Goal: Transaction & Acquisition: Purchase product/service

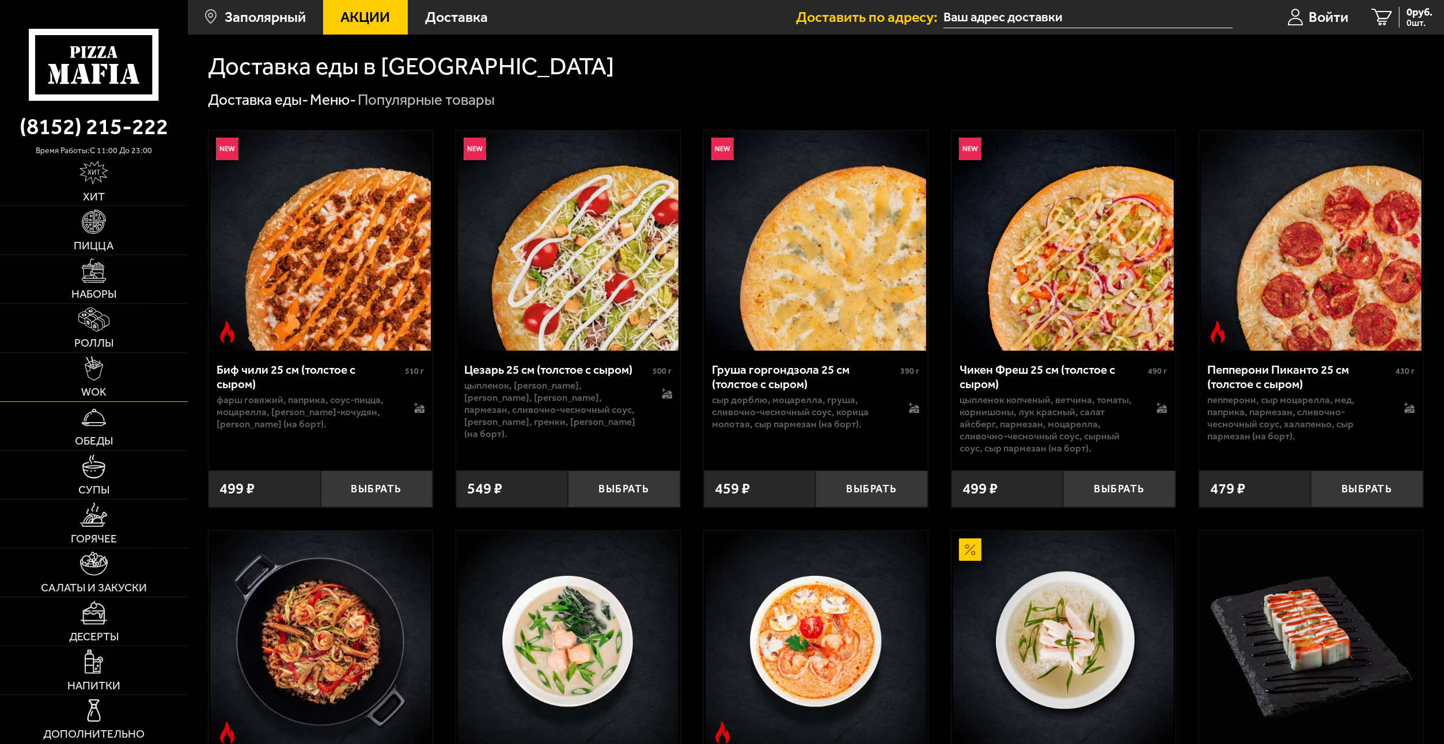
click at [108, 393] on link "WOK" at bounding box center [94, 377] width 188 height 48
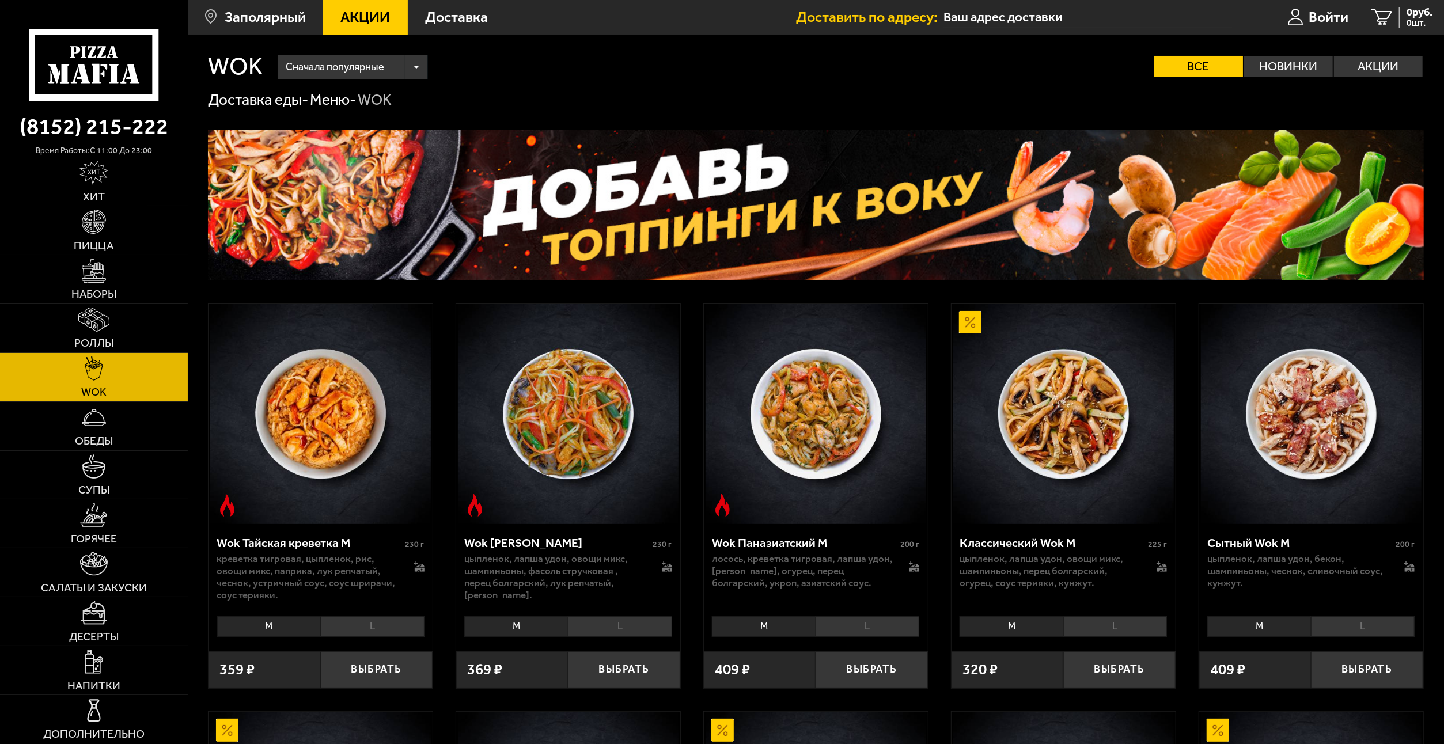
scroll to position [115, 0]
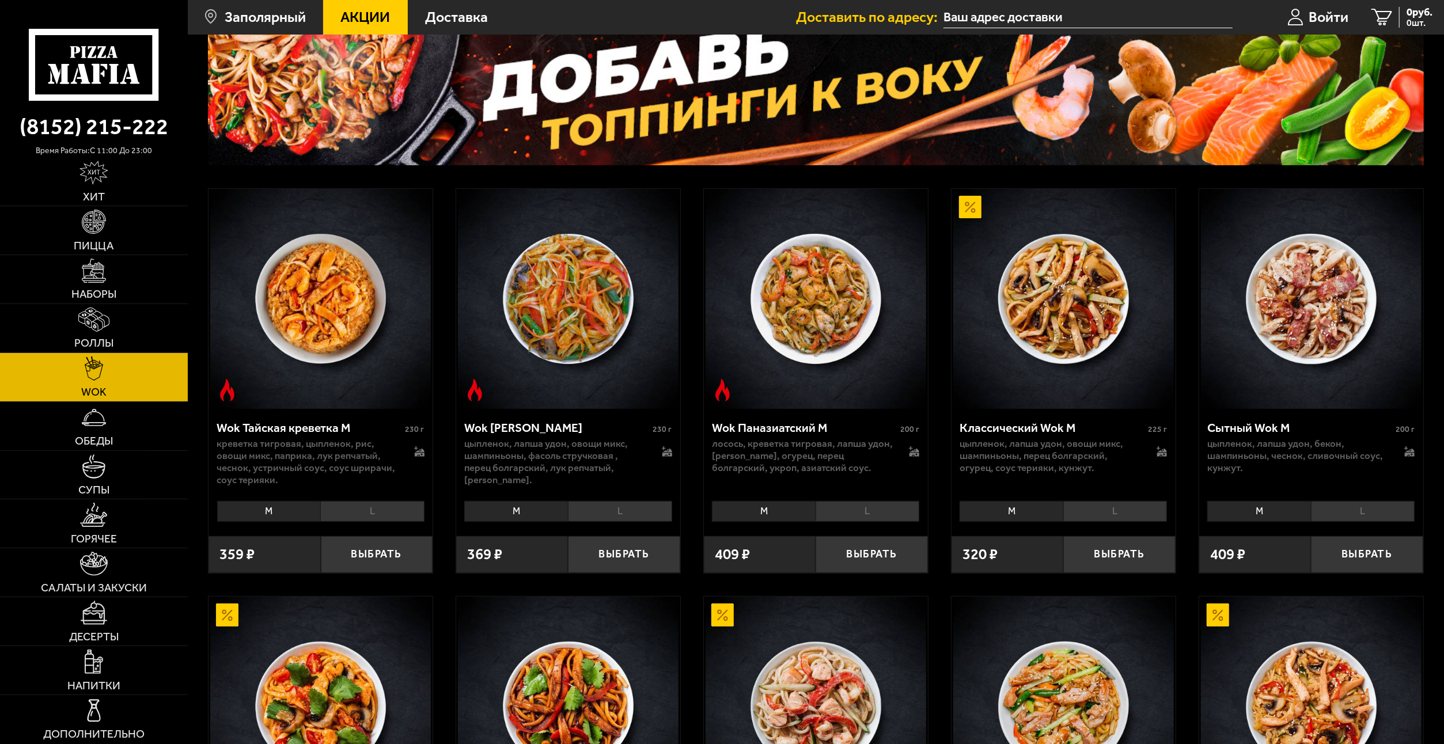
click at [392, 514] on li "L" at bounding box center [372, 511] width 104 height 21
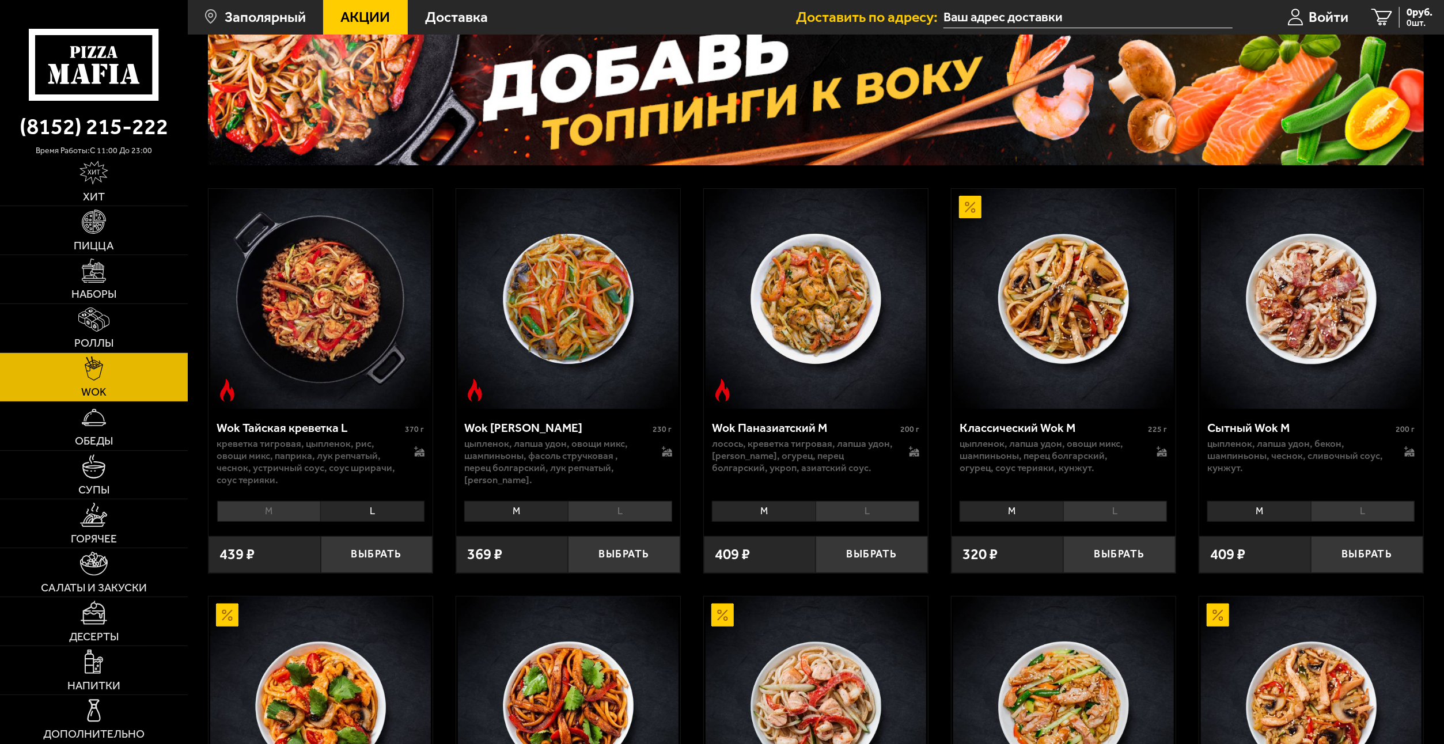
click at [271, 514] on li "M" at bounding box center [269, 511] width 104 height 21
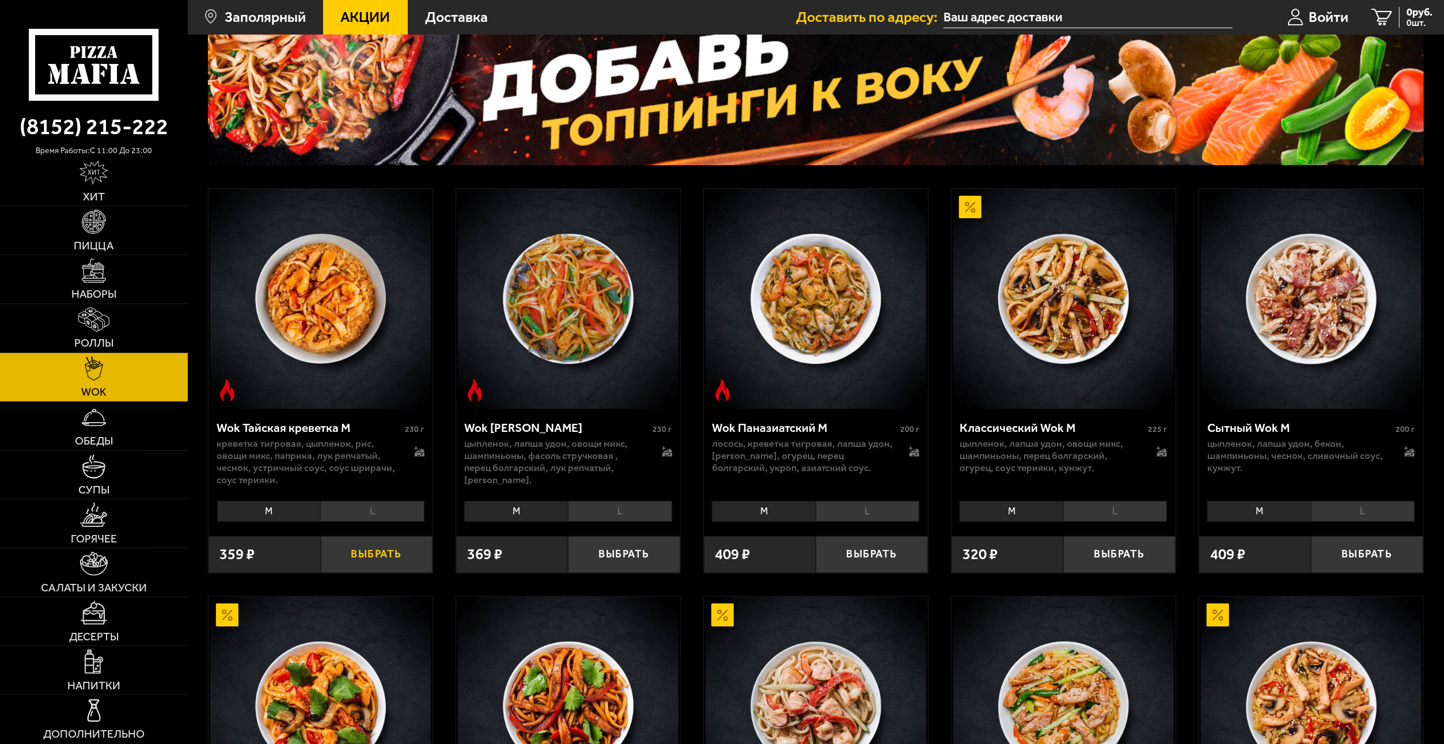
click at [394, 550] on button "Выбрать" at bounding box center [377, 554] width 112 height 37
click at [384, 515] on li "L" at bounding box center [372, 511] width 104 height 21
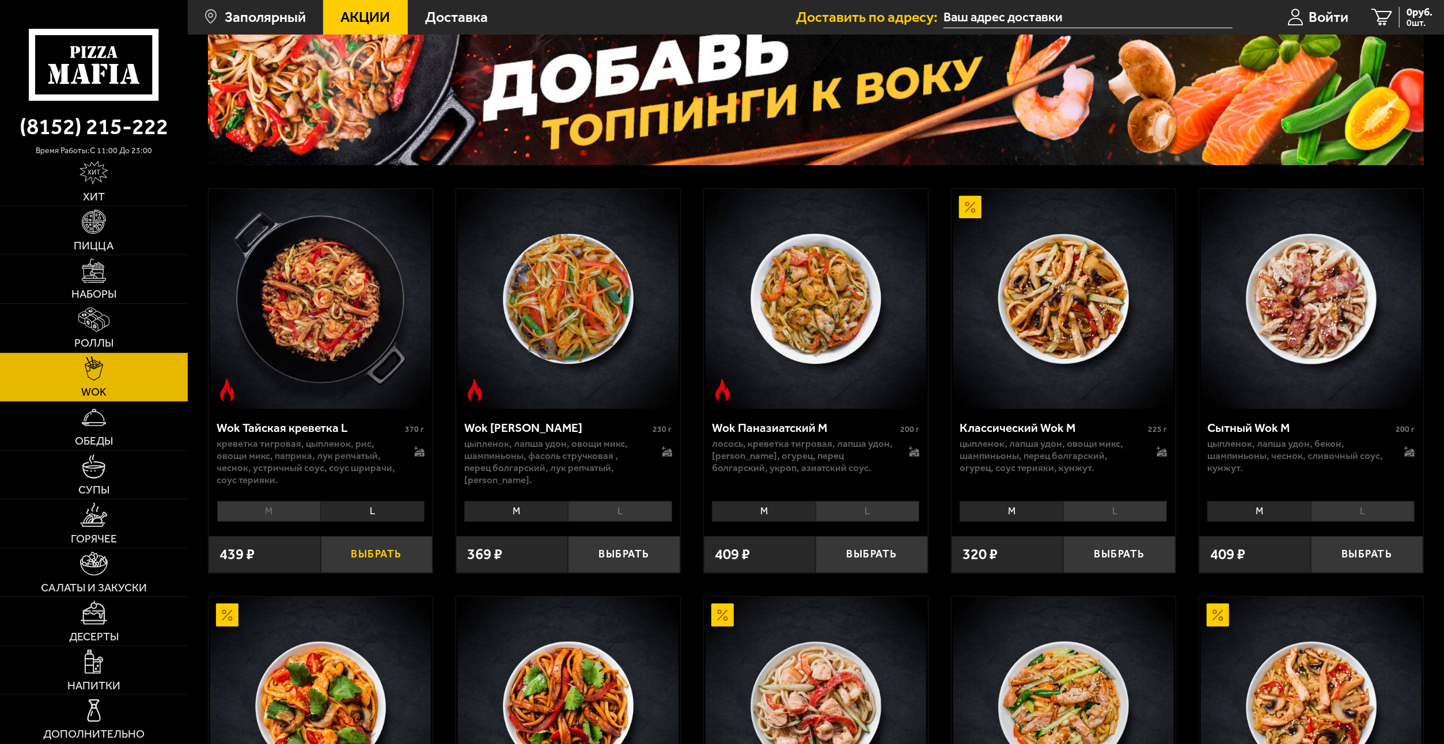
click at [371, 553] on button "Выбрать" at bounding box center [377, 554] width 112 height 37
click at [1403, 30] on link "2 798 руб. 2 шт." at bounding box center [1396, 17] width 96 height 35
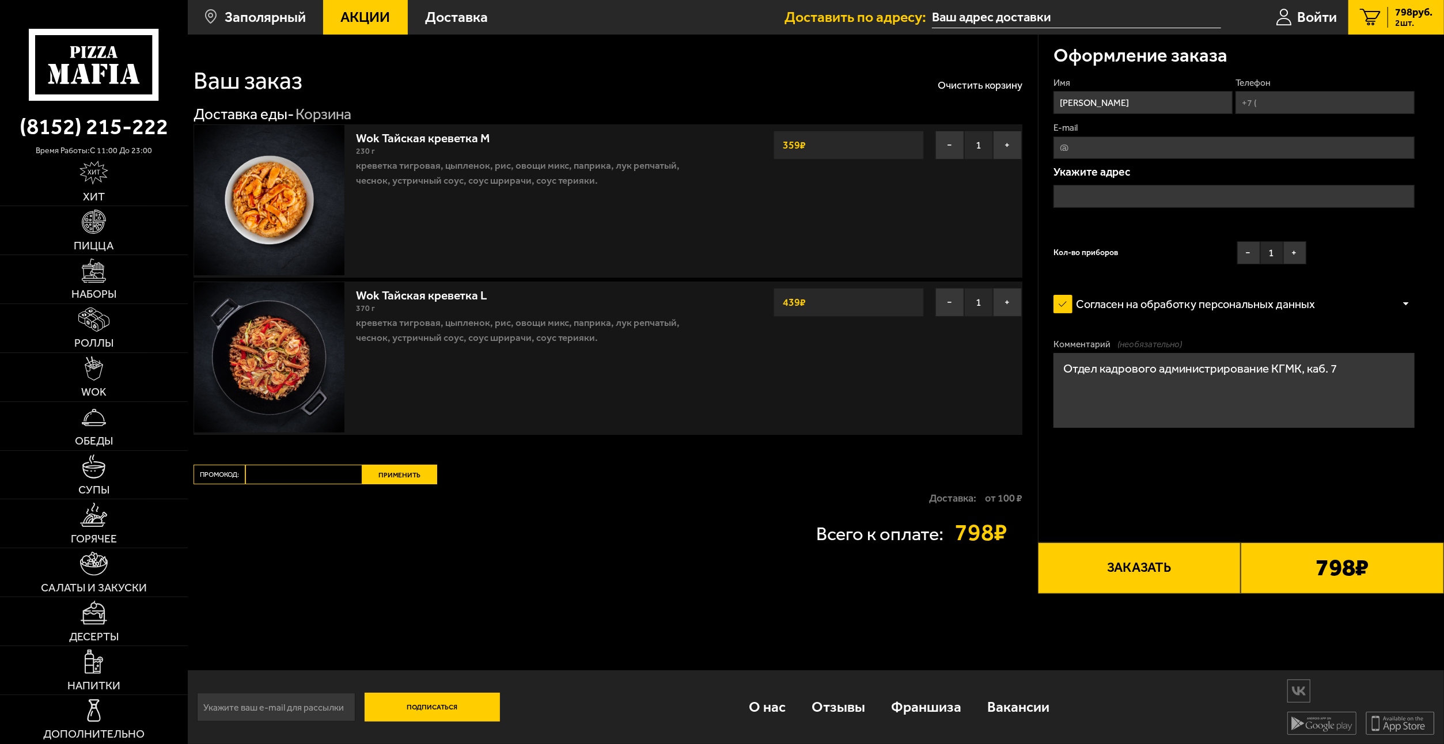
type input "[STREET_ADDRESS]"
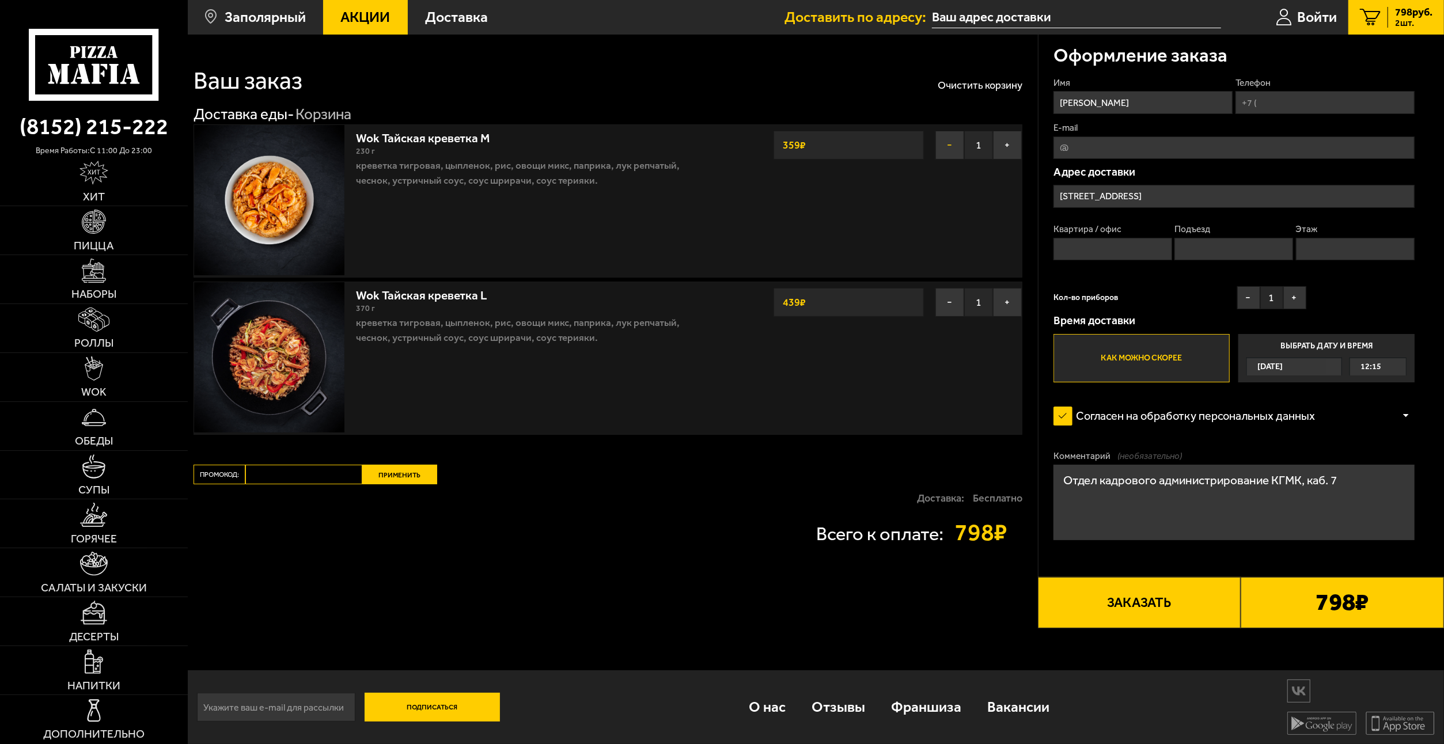
click at [952, 147] on button "−" at bounding box center [949, 145] width 29 height 29
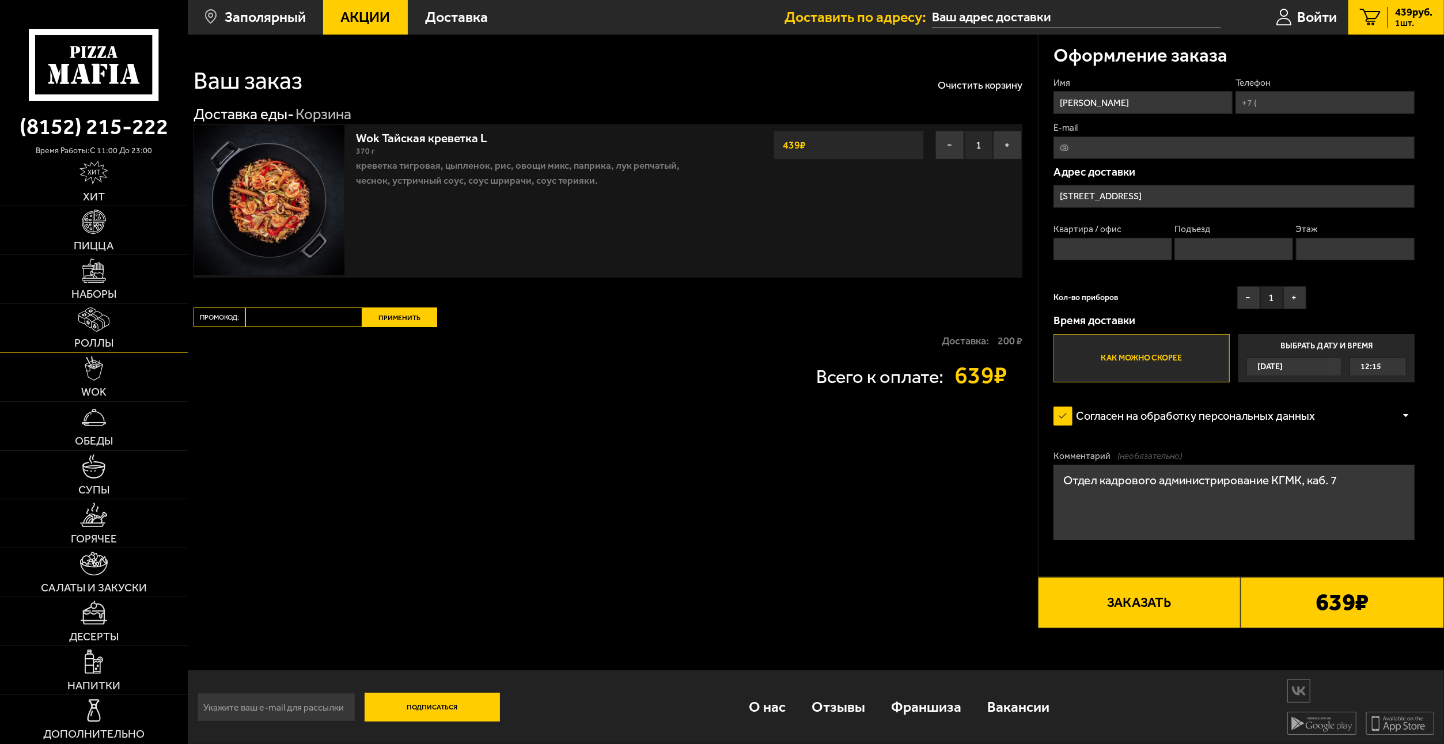
click at [97, 342] on span "Роллы" at bounding box center [93, 342] width 39 height 11
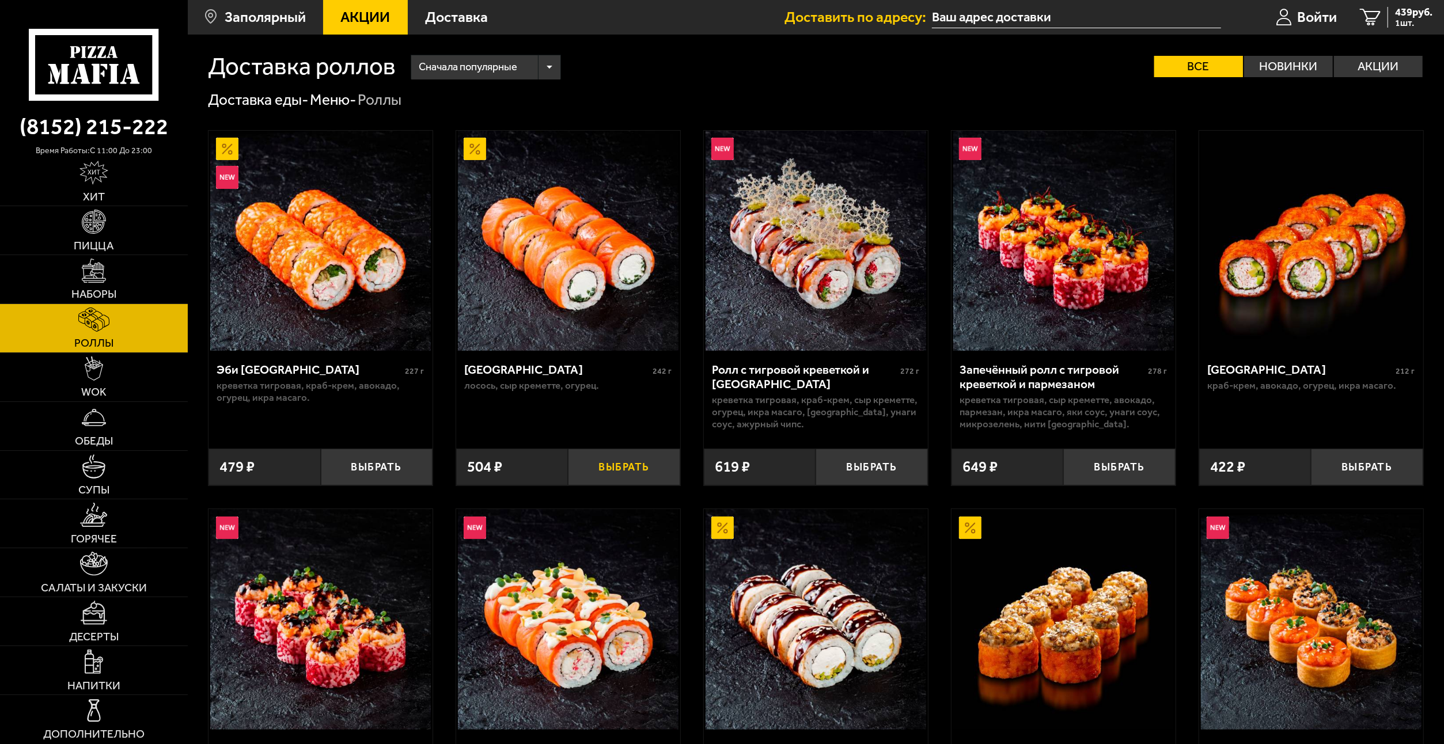
click at [644, 466] on button "Выбрать" at bounding box center [624, 467] width 112 height 37
click at [120, 386] on link "WOK" at bounding box center [94, 377] width 188 height 48
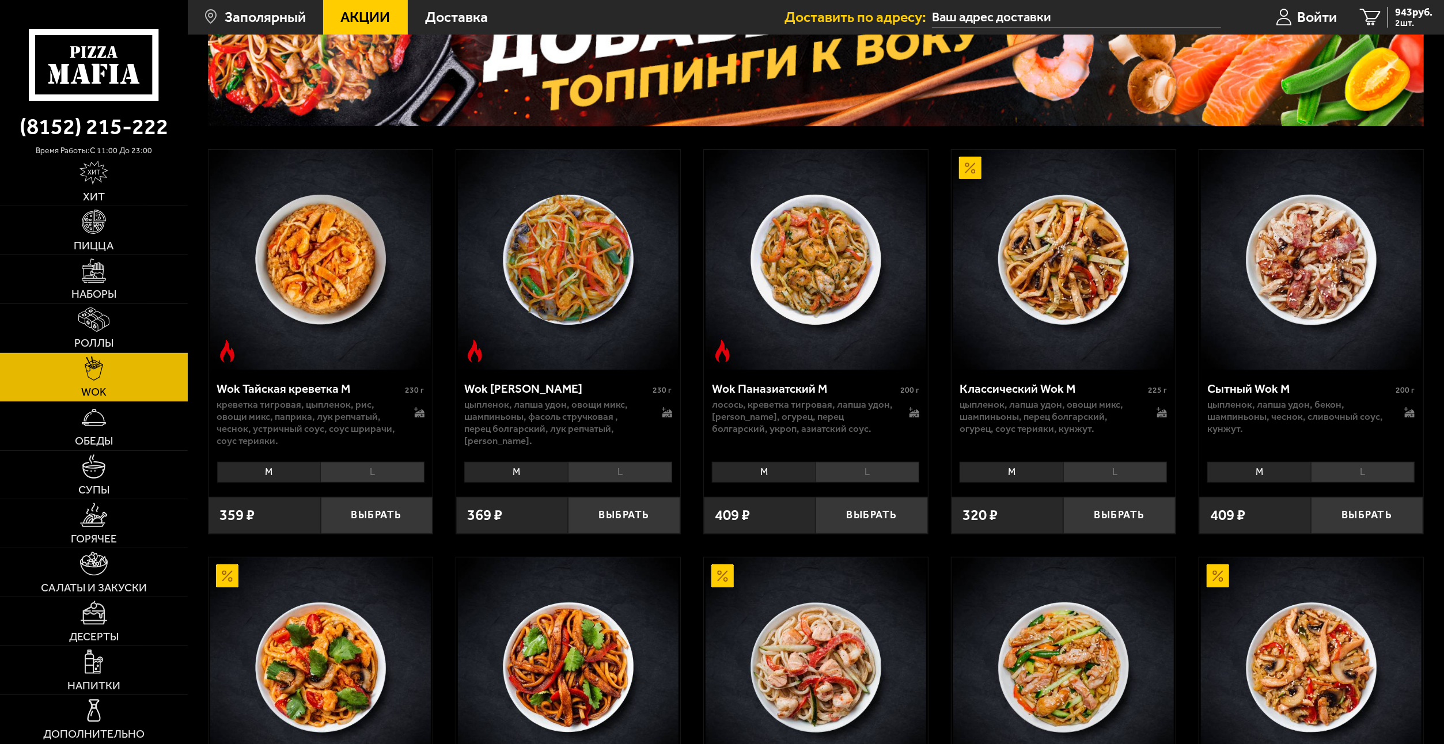
scroll to position [173, 0]
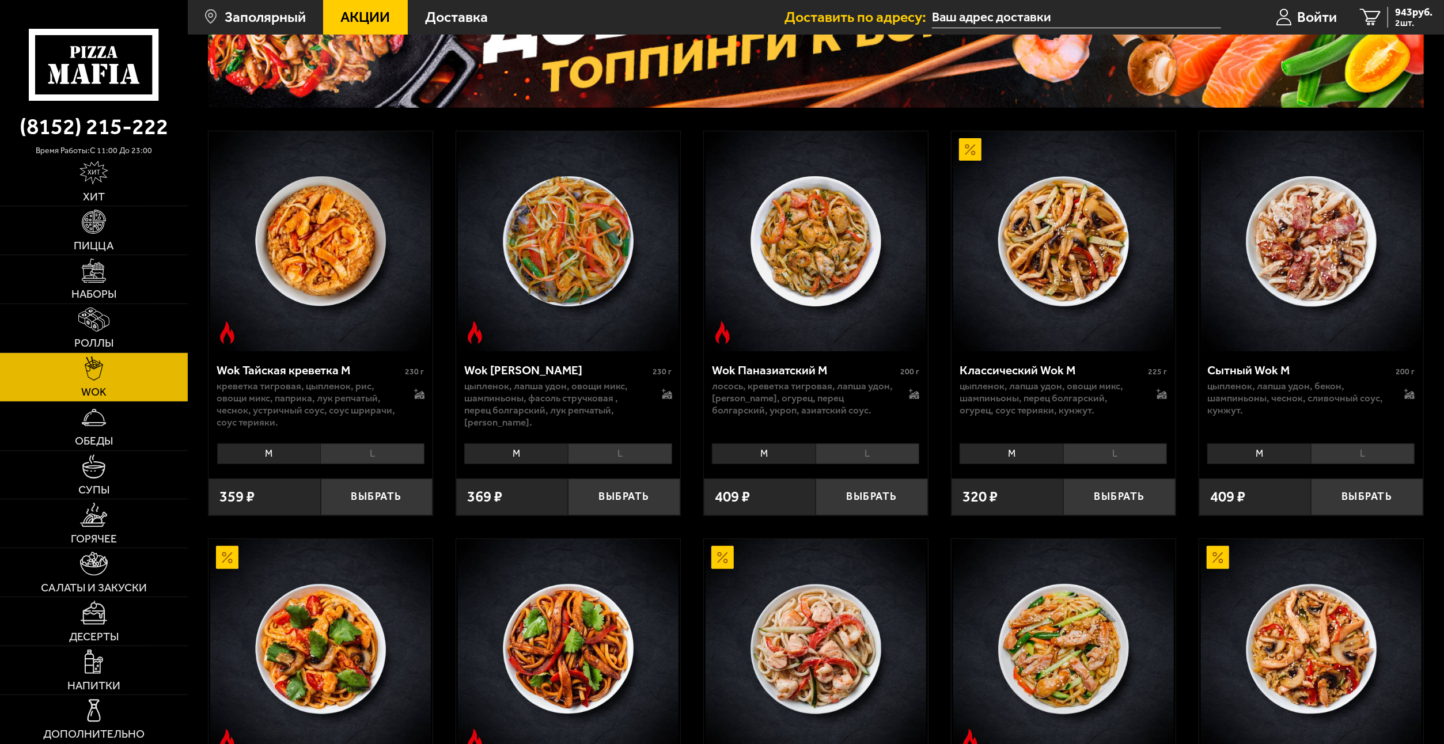
click at [1118, 452] on li "L" at bounding box center [1115, 453] width 104 height 21
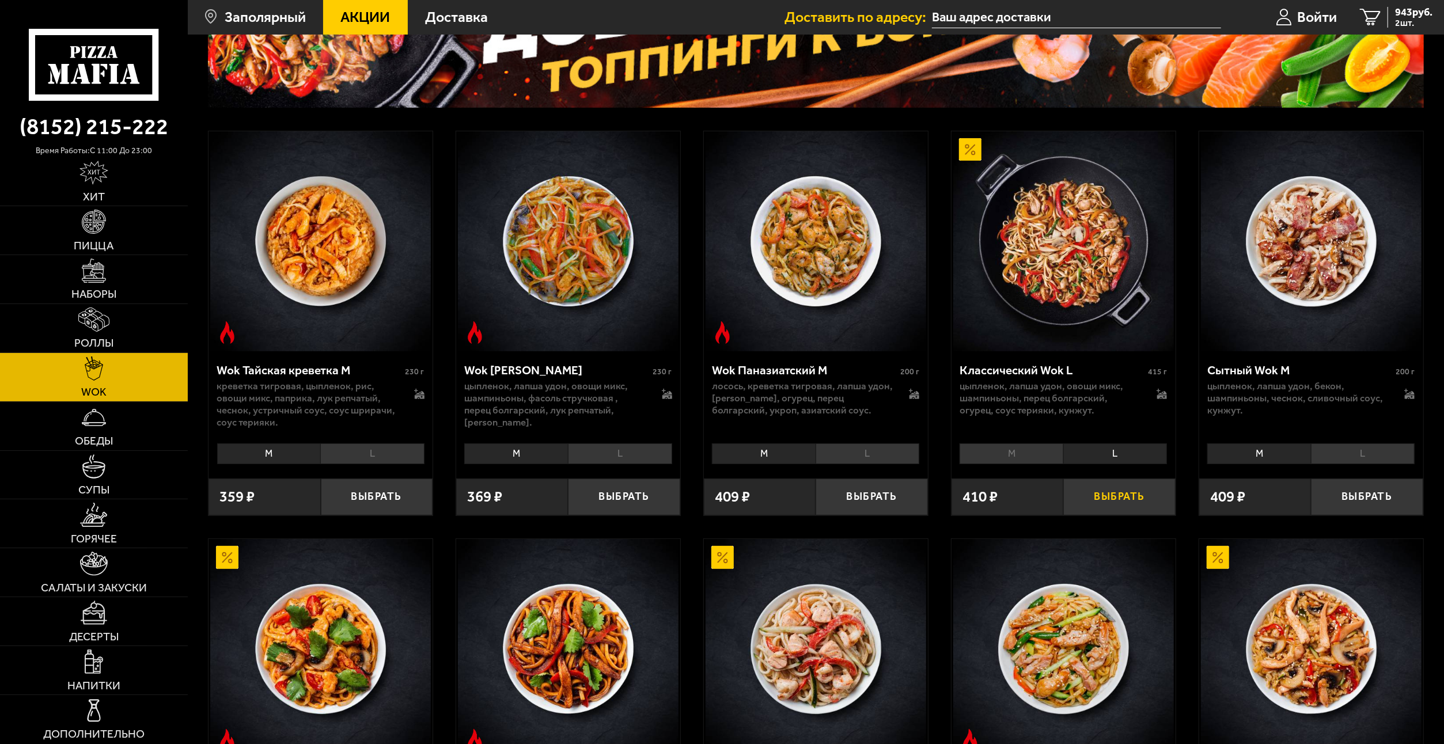
click at [1132, 499] on button "Выбрать" at bounding box center [1119, 497] width 112 height 37
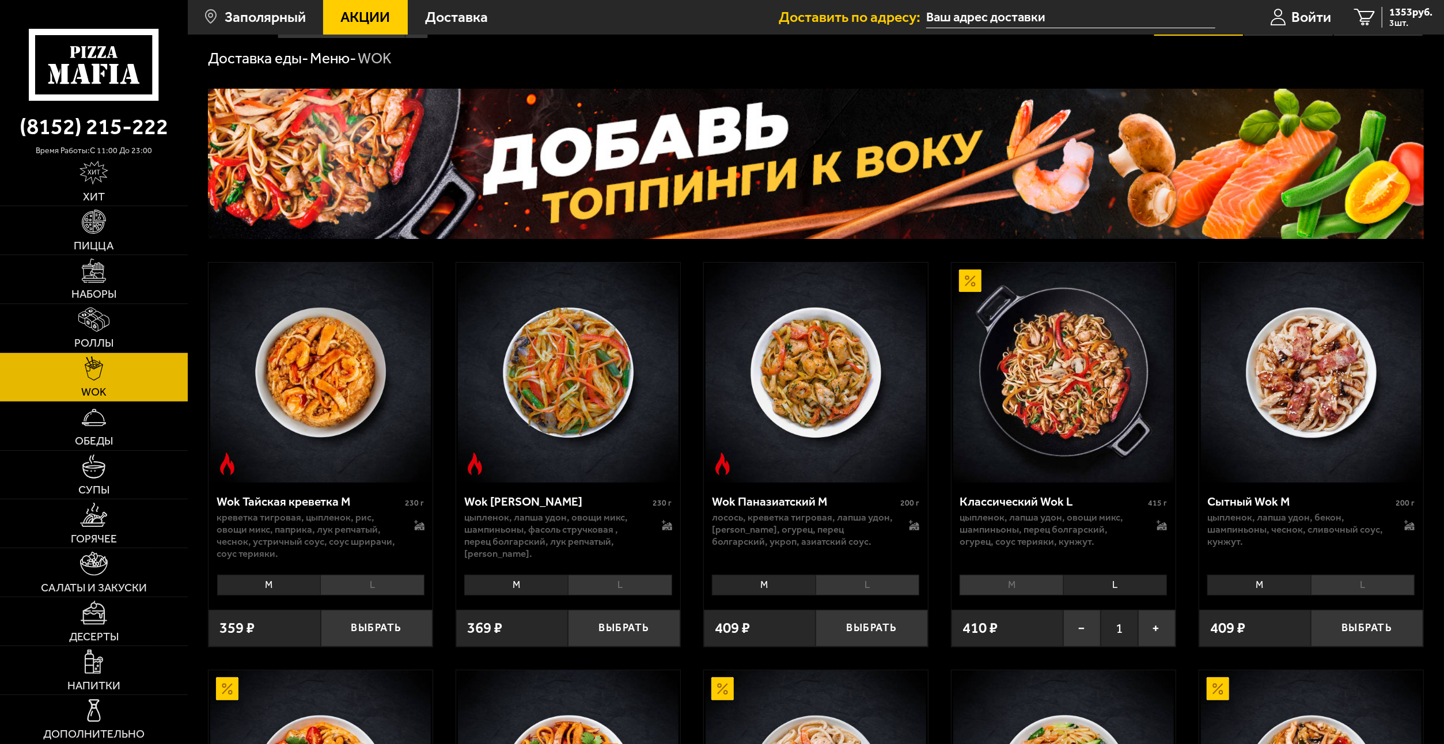
scroll to position [0, 0]
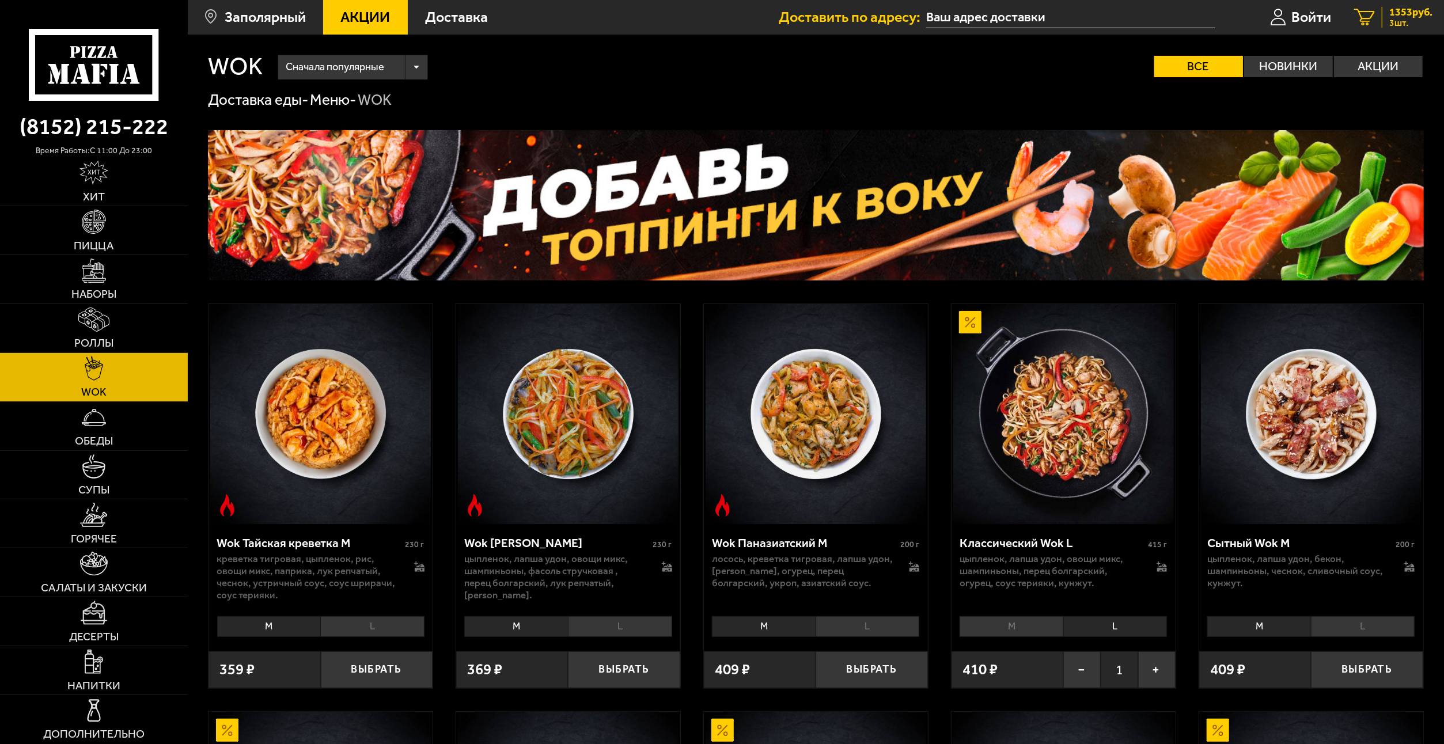
click at [1390, 17] on span "1353 руб." at bounding box center [1410, 12] width 43 height 10
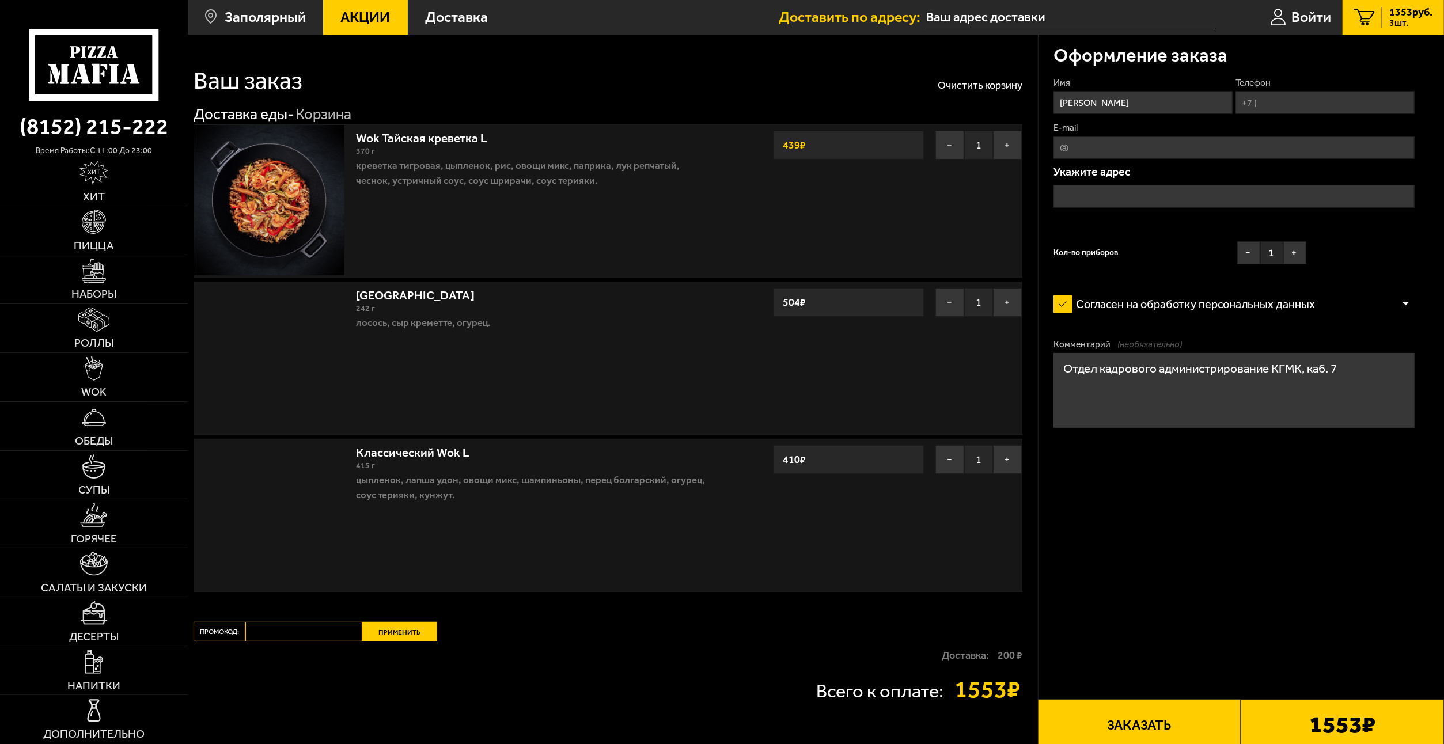
type input "[STREET_ADDRESS]"
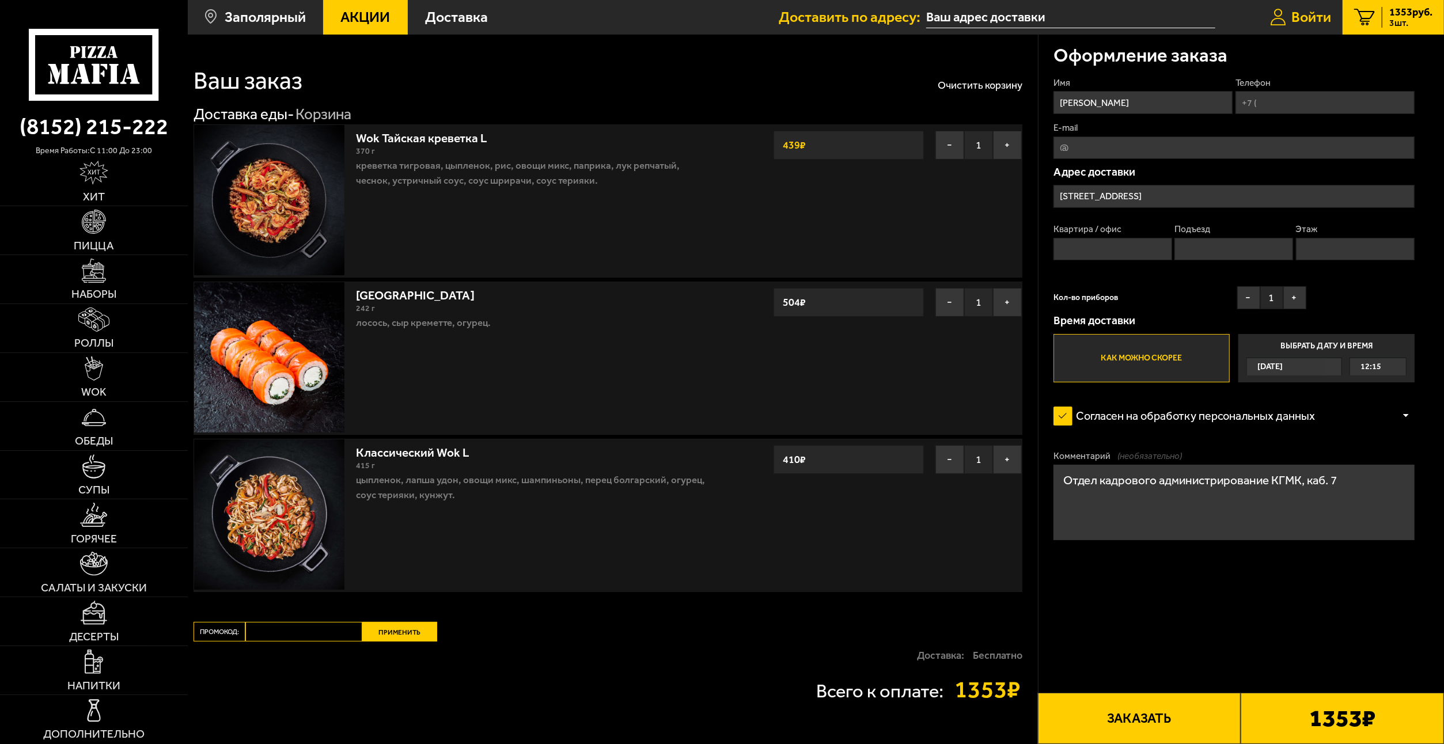
click at [1310, 13] on span "Войти" at bounding box center [1311, 17] width 40 height 14
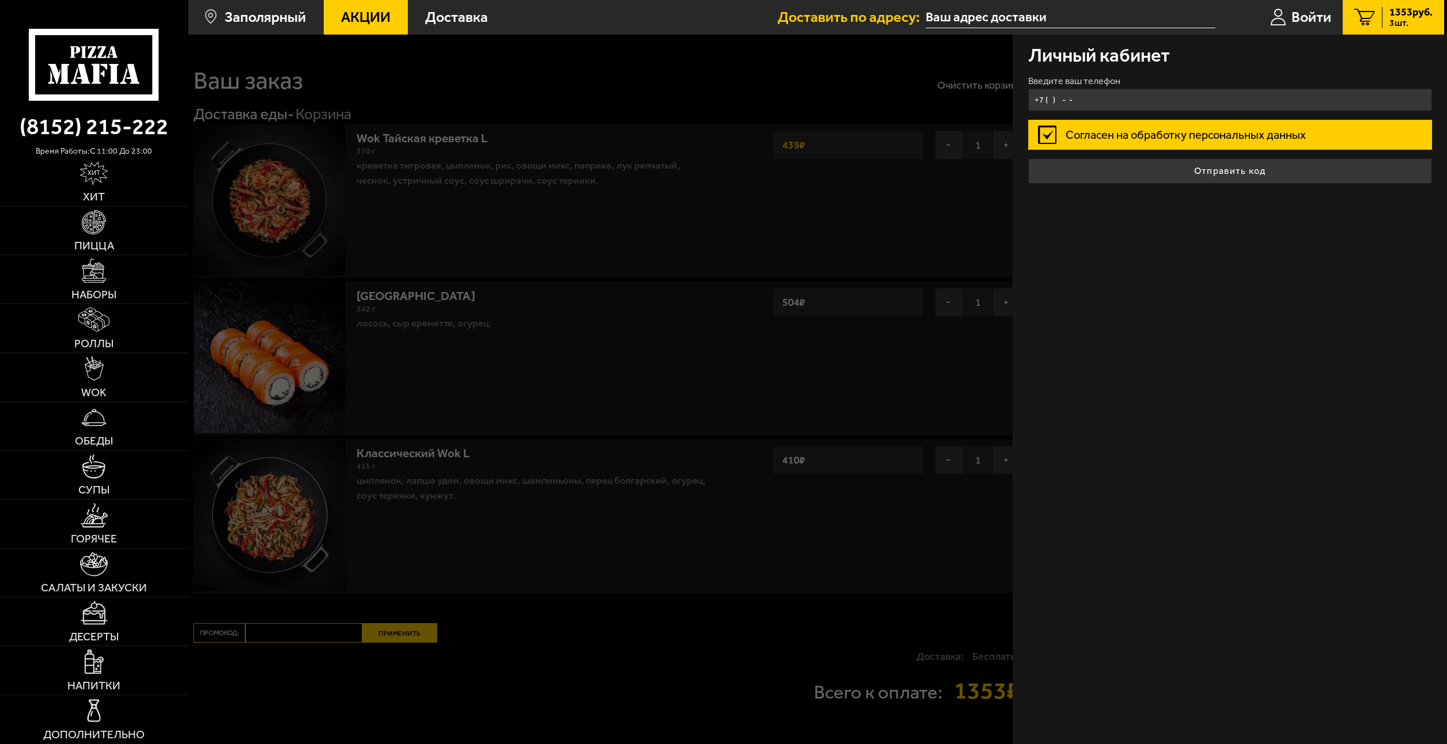
click at [1076, 98] on input "+7 ( ) - -" at bounding box center [1230, 100] width 404 height 22
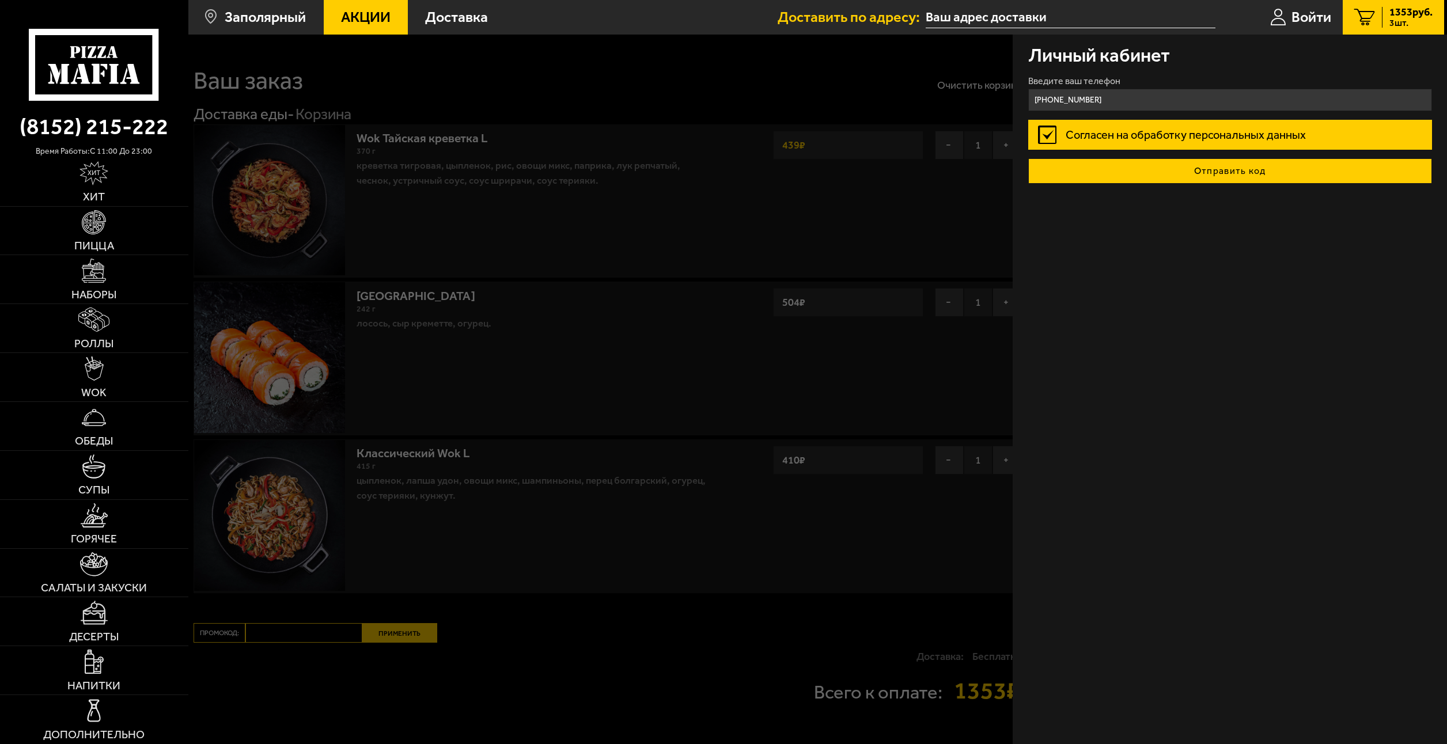
type input "[PHONE_NUMBER]"
click at [1190, 173] on button "Отправить код" at bounding box center [1230, 170] width 404 height 25
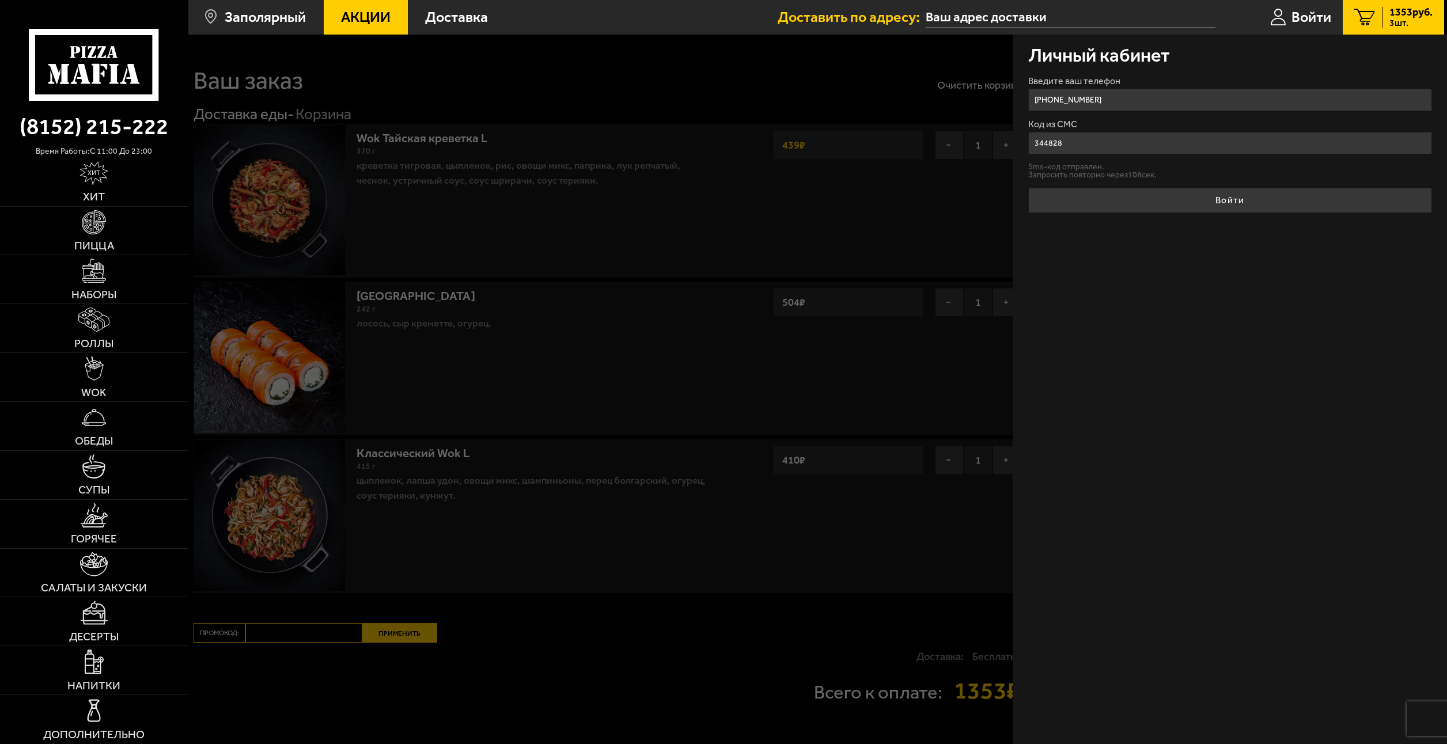
type input "344828"
click at [1028, 188] on button "Войти" at bounding box center [1230, 200] width 404 height 25
type input "1"
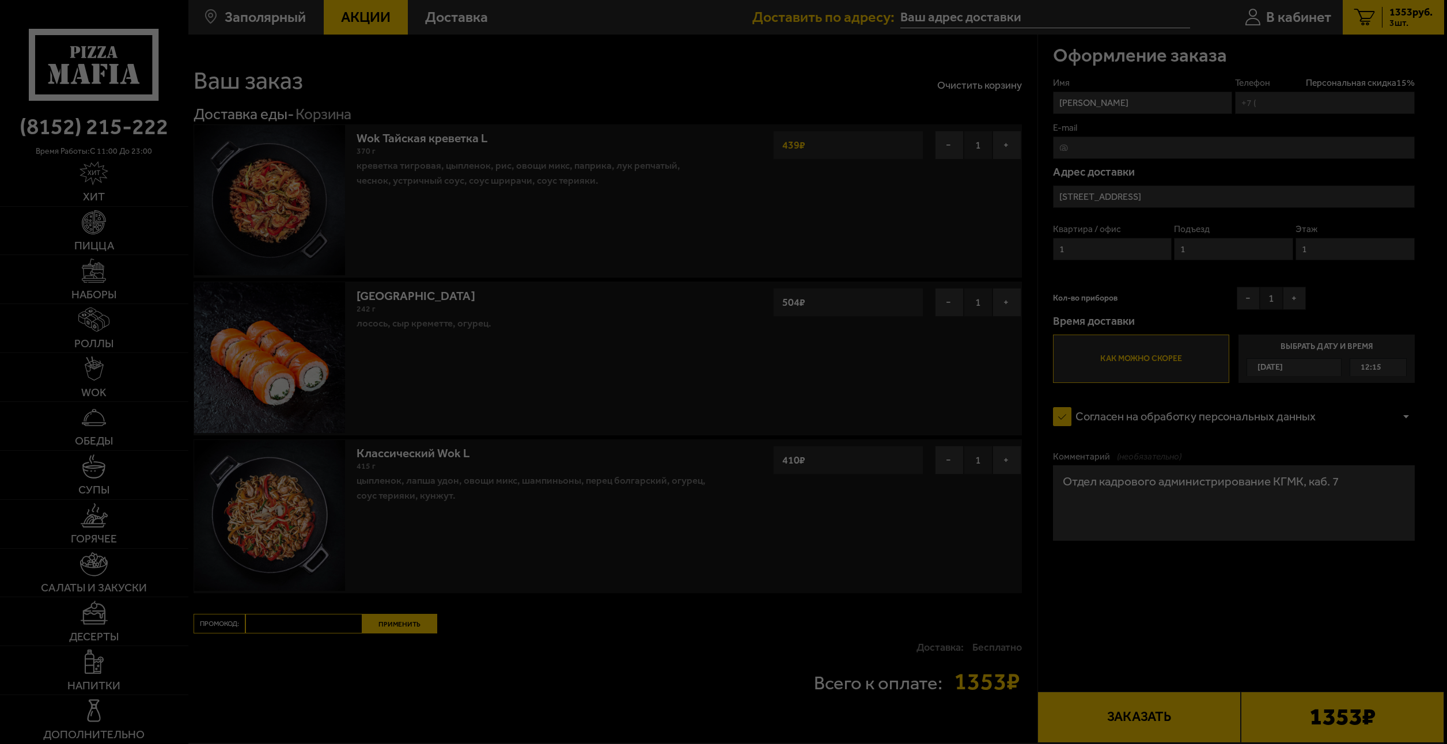
type input "[PHONE_NUMBER]"
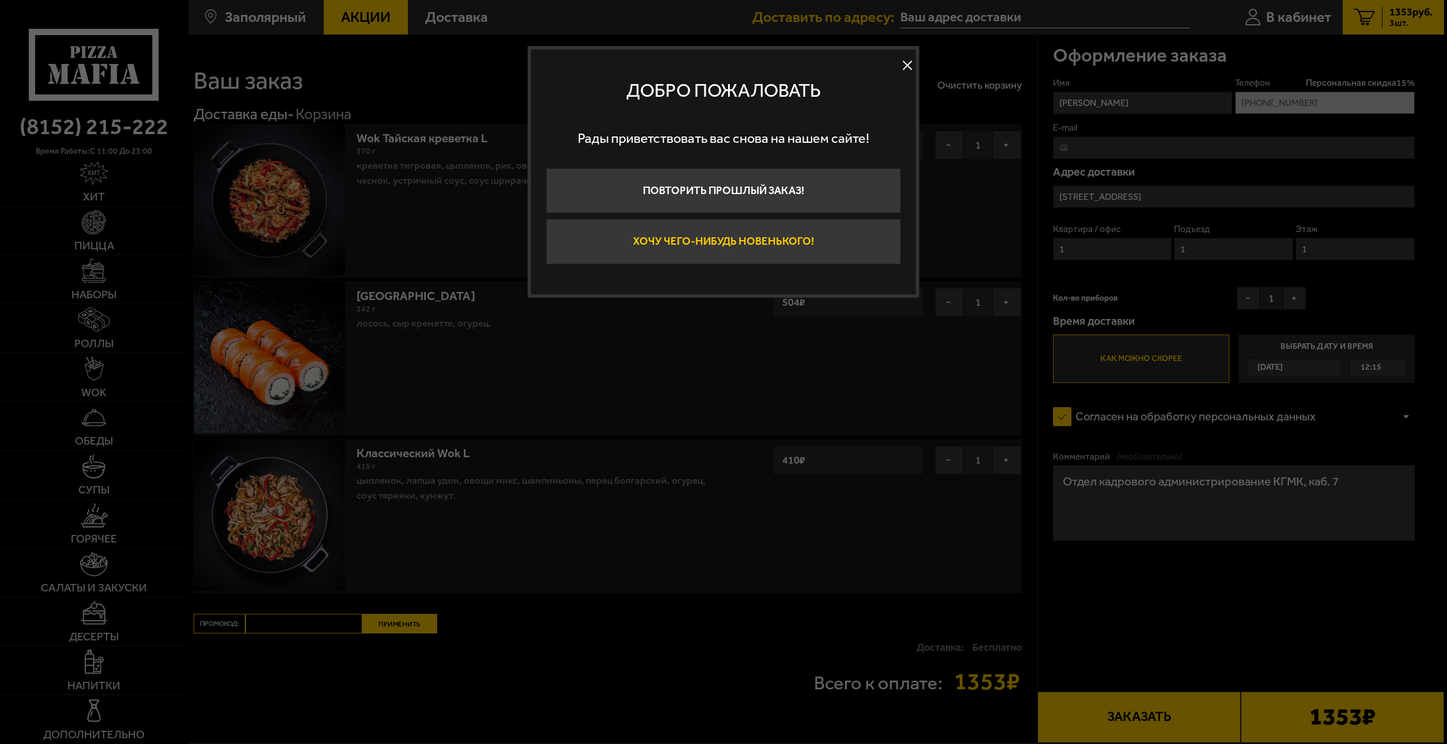
click at [794, 253] on button "Хочу чего-нибудь новенького!" at bounding box center [723, 241] width 355 height 45
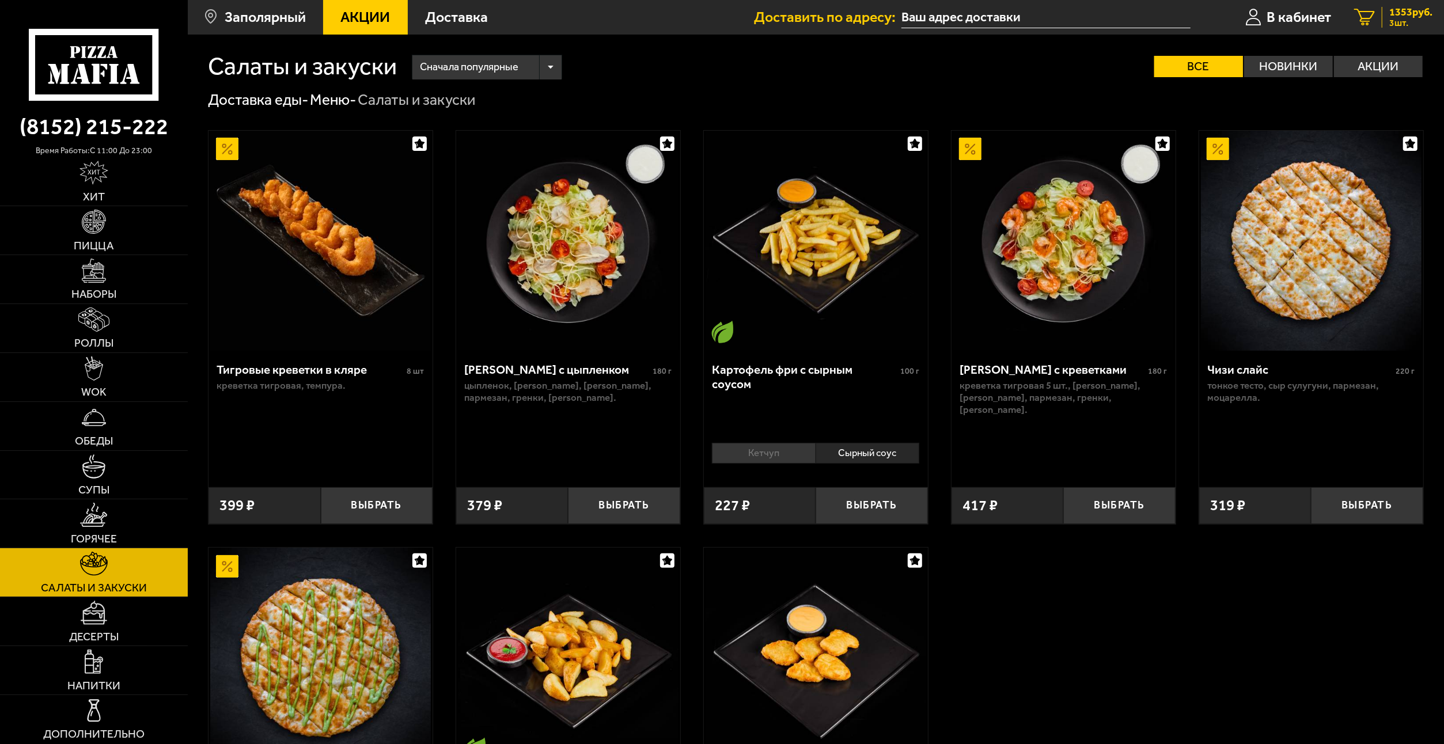
click at [1391, 18] on span "3 шт." at bounding box center [1410, 22] width 43 height 9
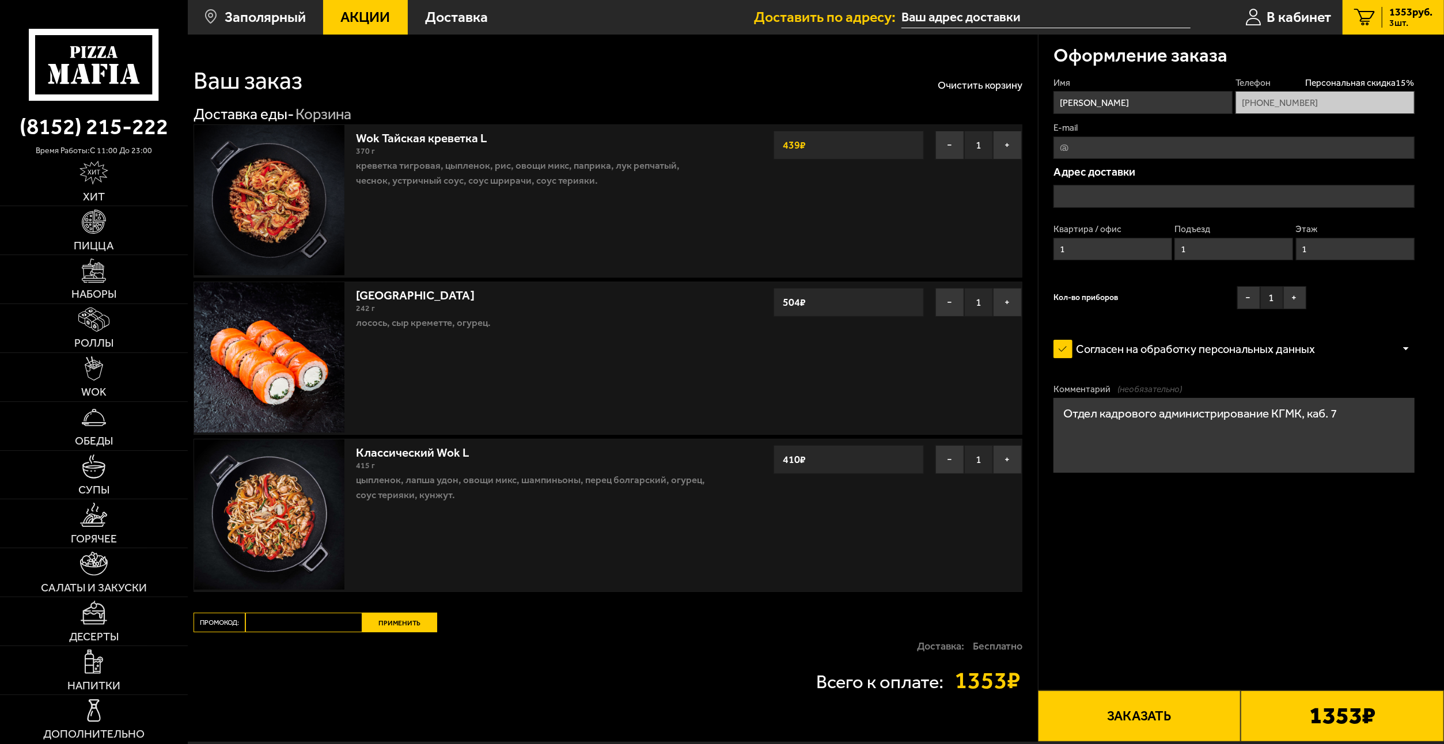
type input "[STREET_ADDRESS]"
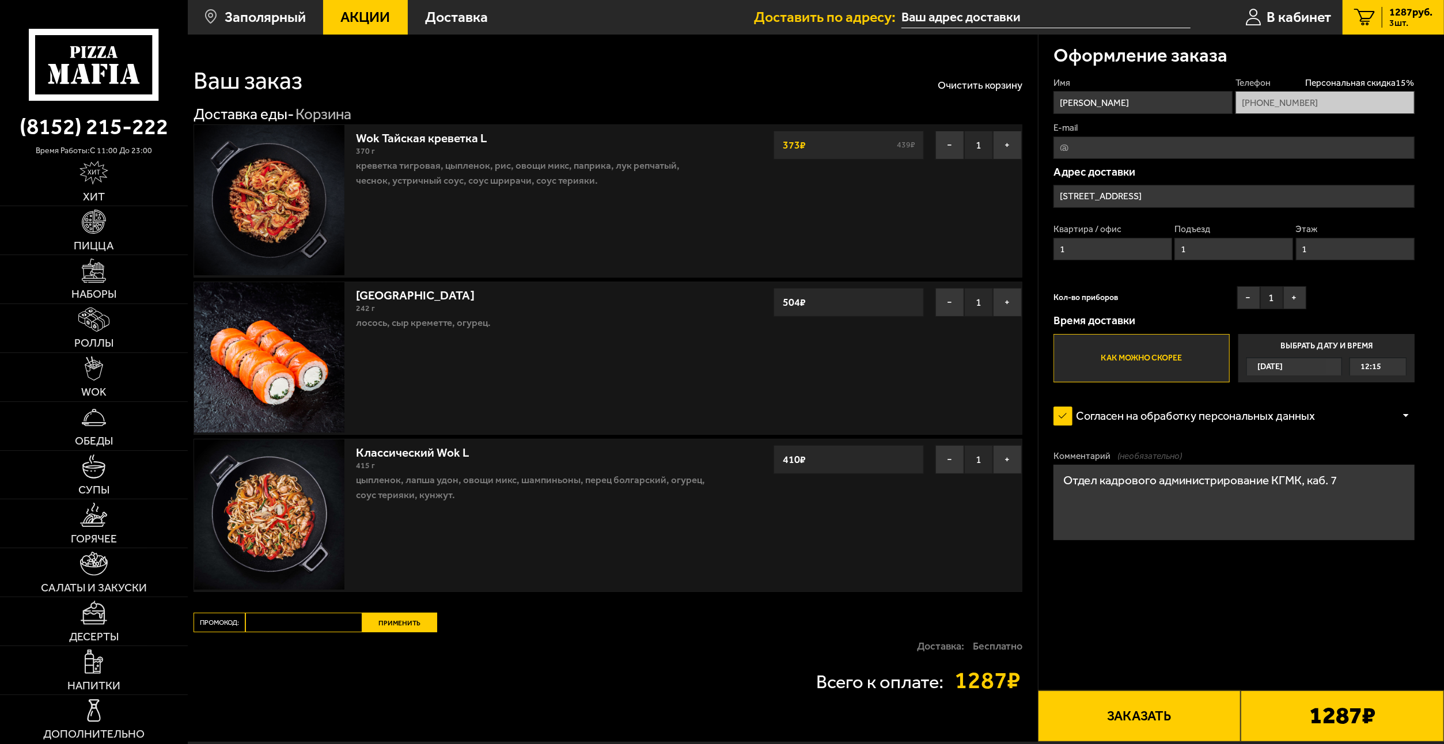
click at [1166, 716] on button "Заказать" at bounding box center [1139, 716] width 203 height 51
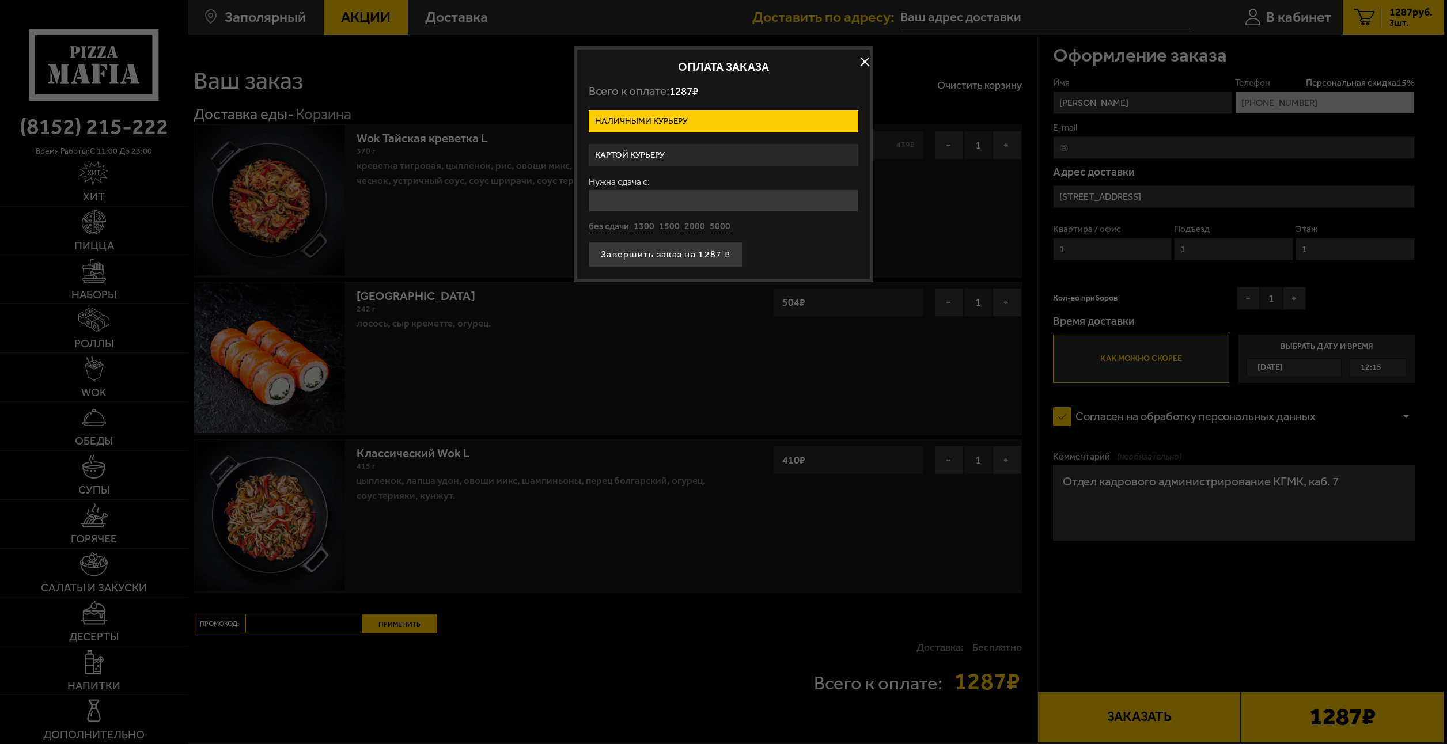
click at [638, 159] on label "Картой курьеру" at bounding box center [724, 155] width 270 height 22
click at [0, 0] on input "Картой курьеру" at bounding box center [0, 0] width 0 height 0
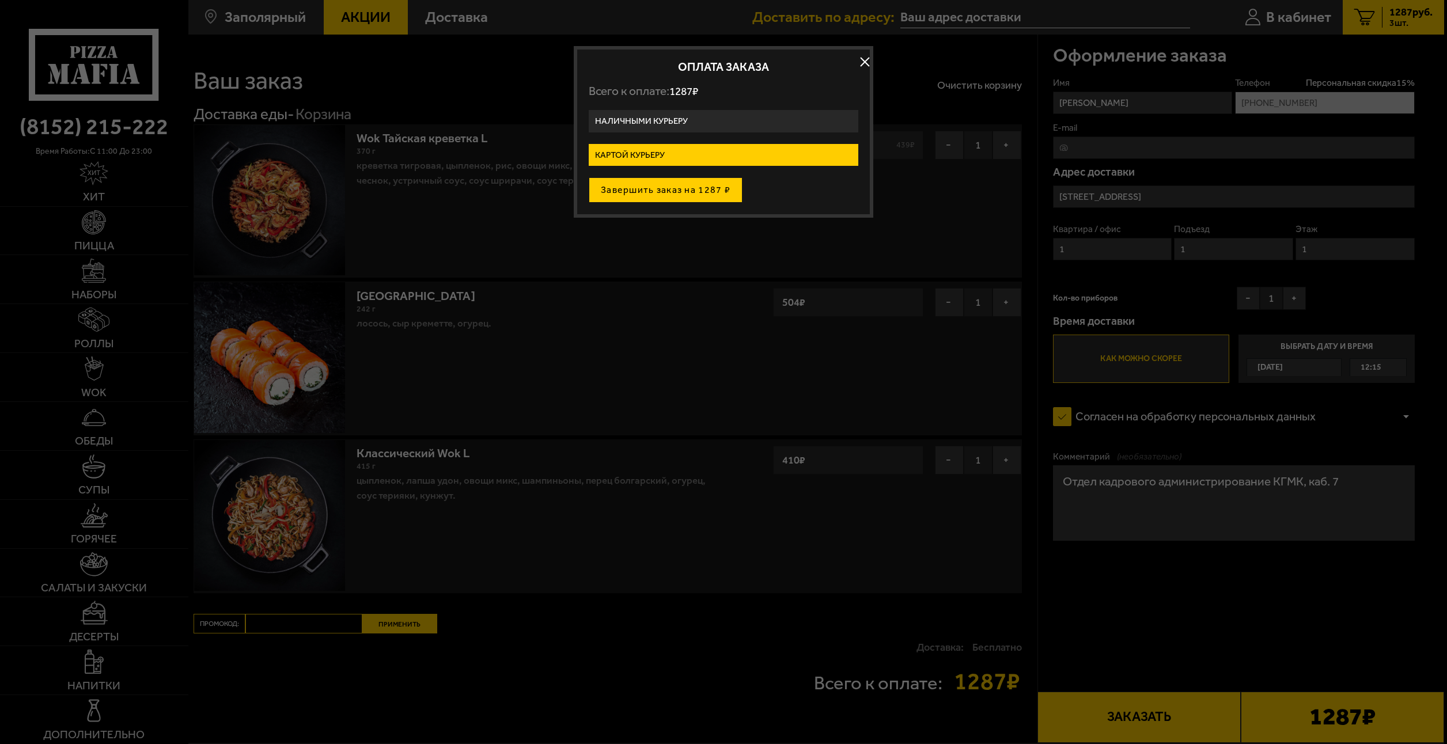
click at [654, 194] on button "Завершить заказ на 1287 ₽" at bounding box center [666, 189] width 154 height 25
